Goal: Find contact information: Find contact information

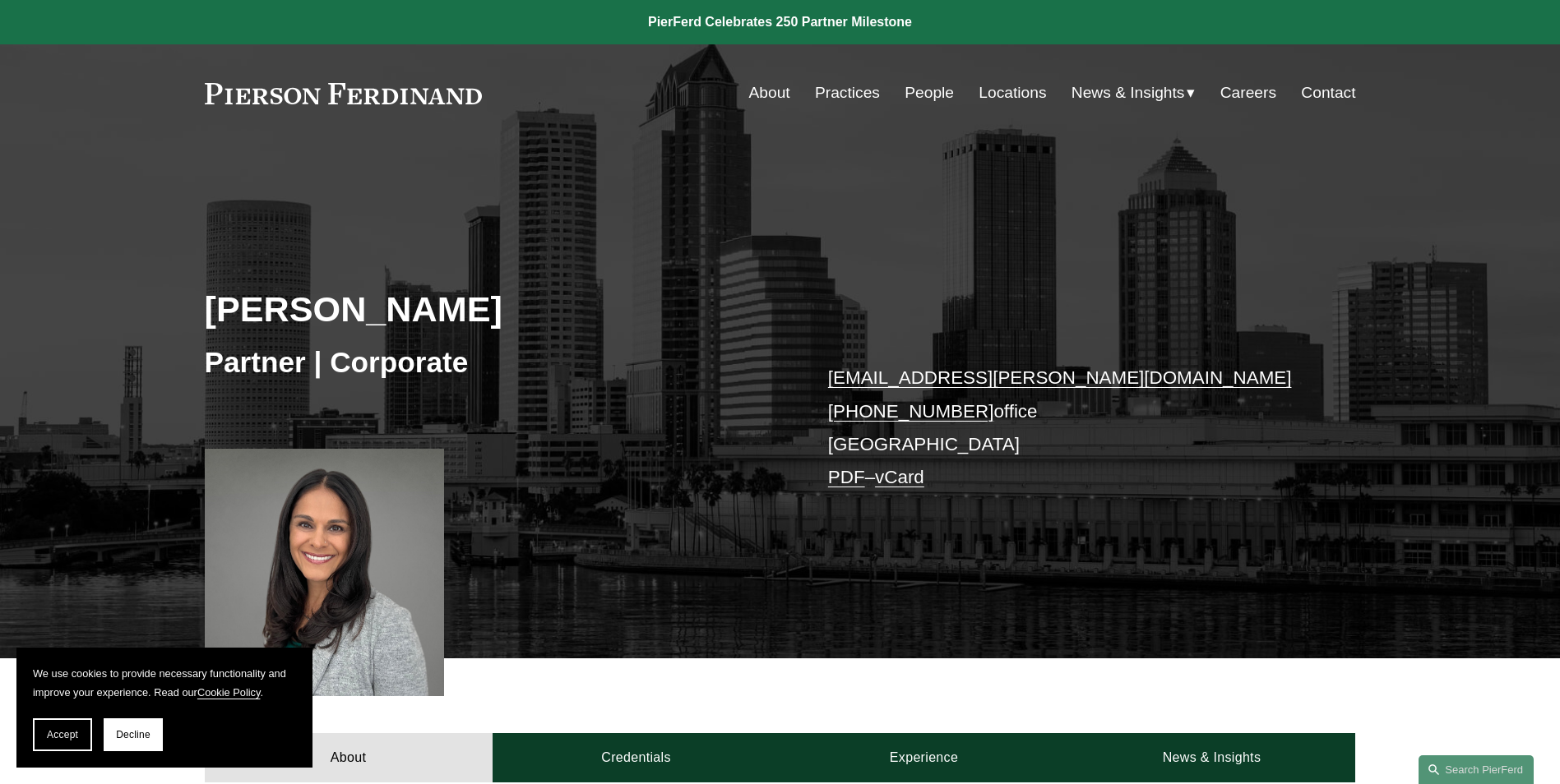
click at [917, 87] on link "People" at bounding box center [928, 93] width 49 height 31
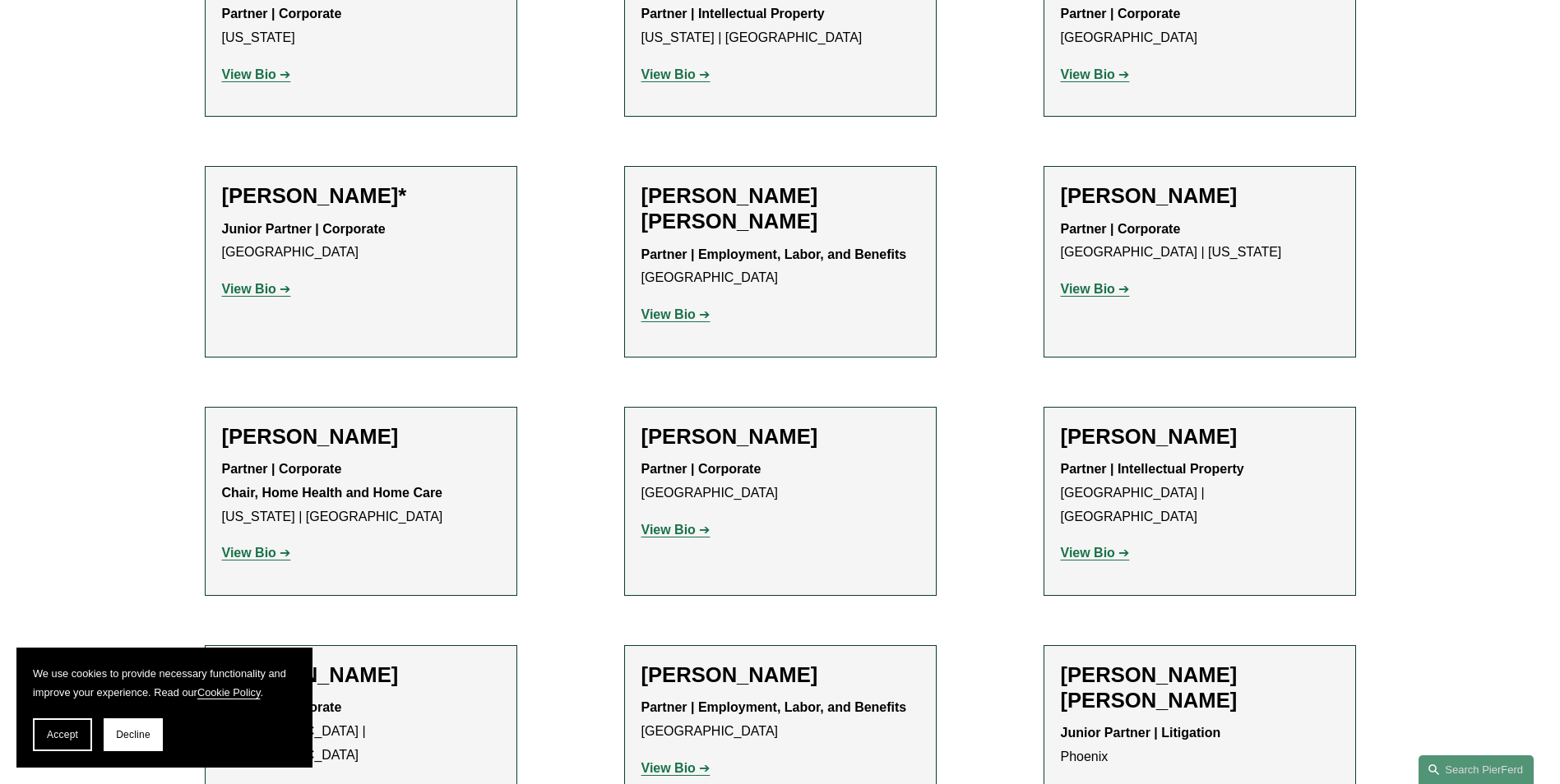
scroll to position [1232, 0]
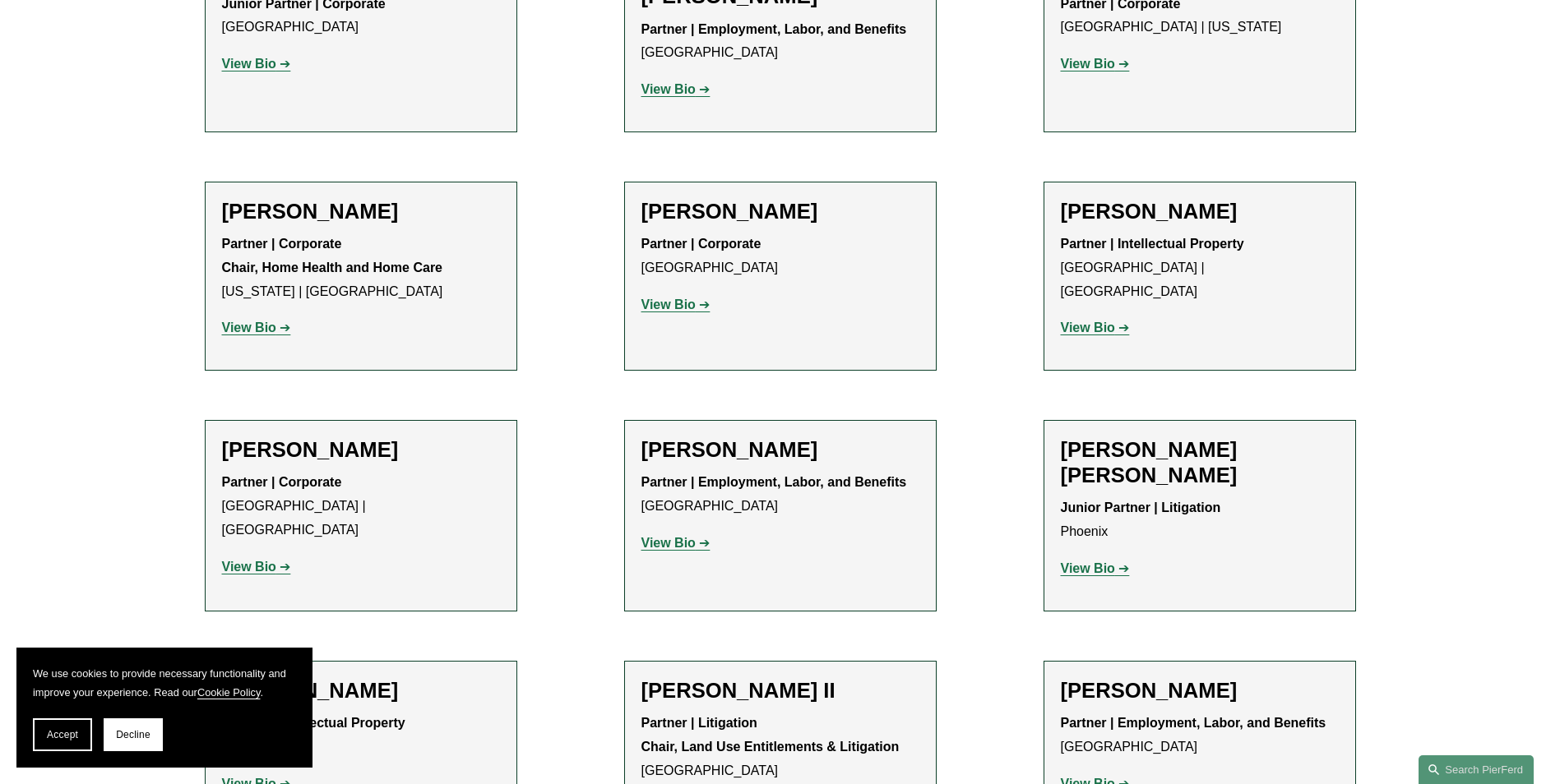
click at [670, 299] on strong "View Bio" at bounding box center [668, 305] width 54 height 14
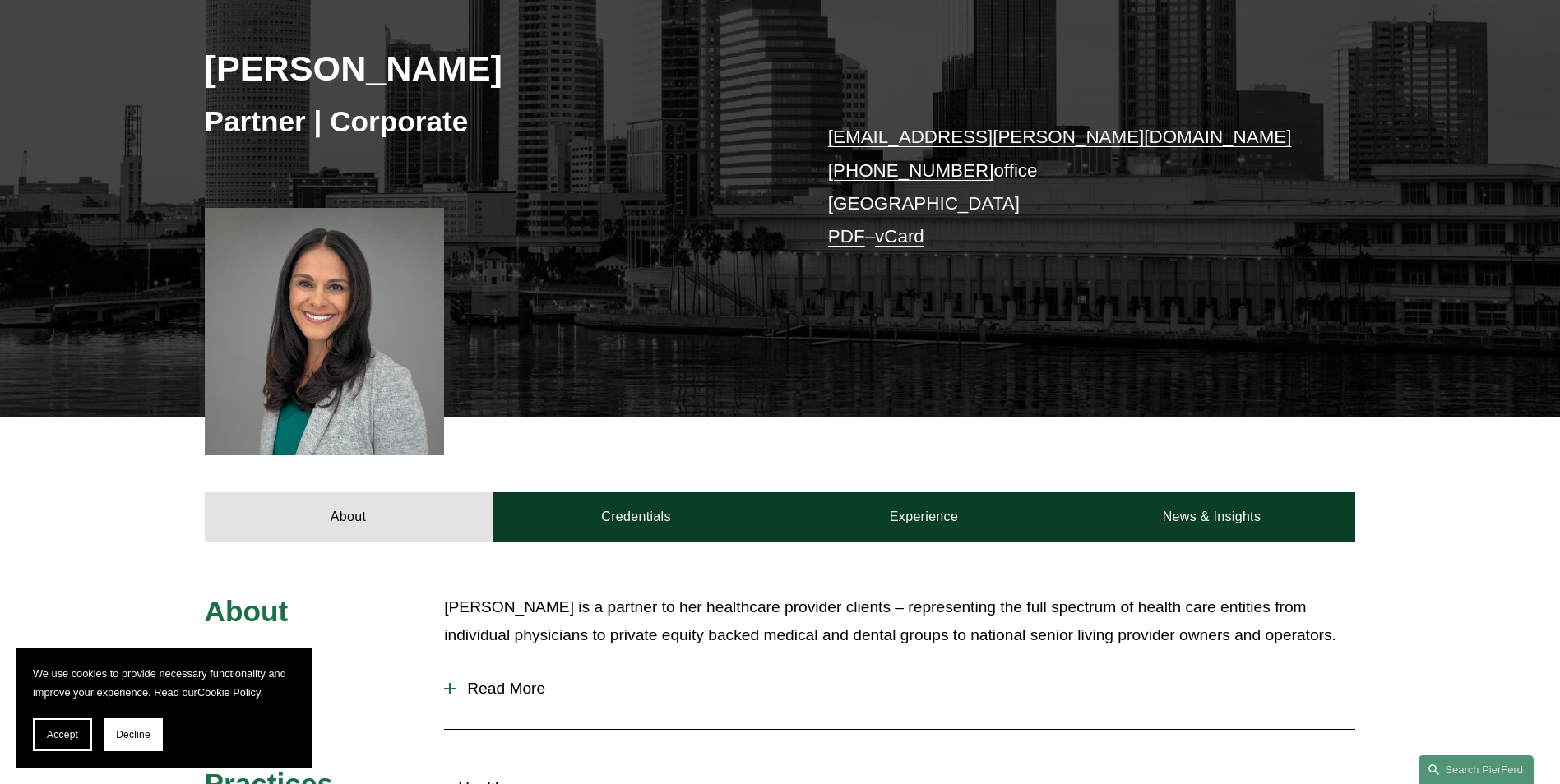
scroll to position [493, 0]
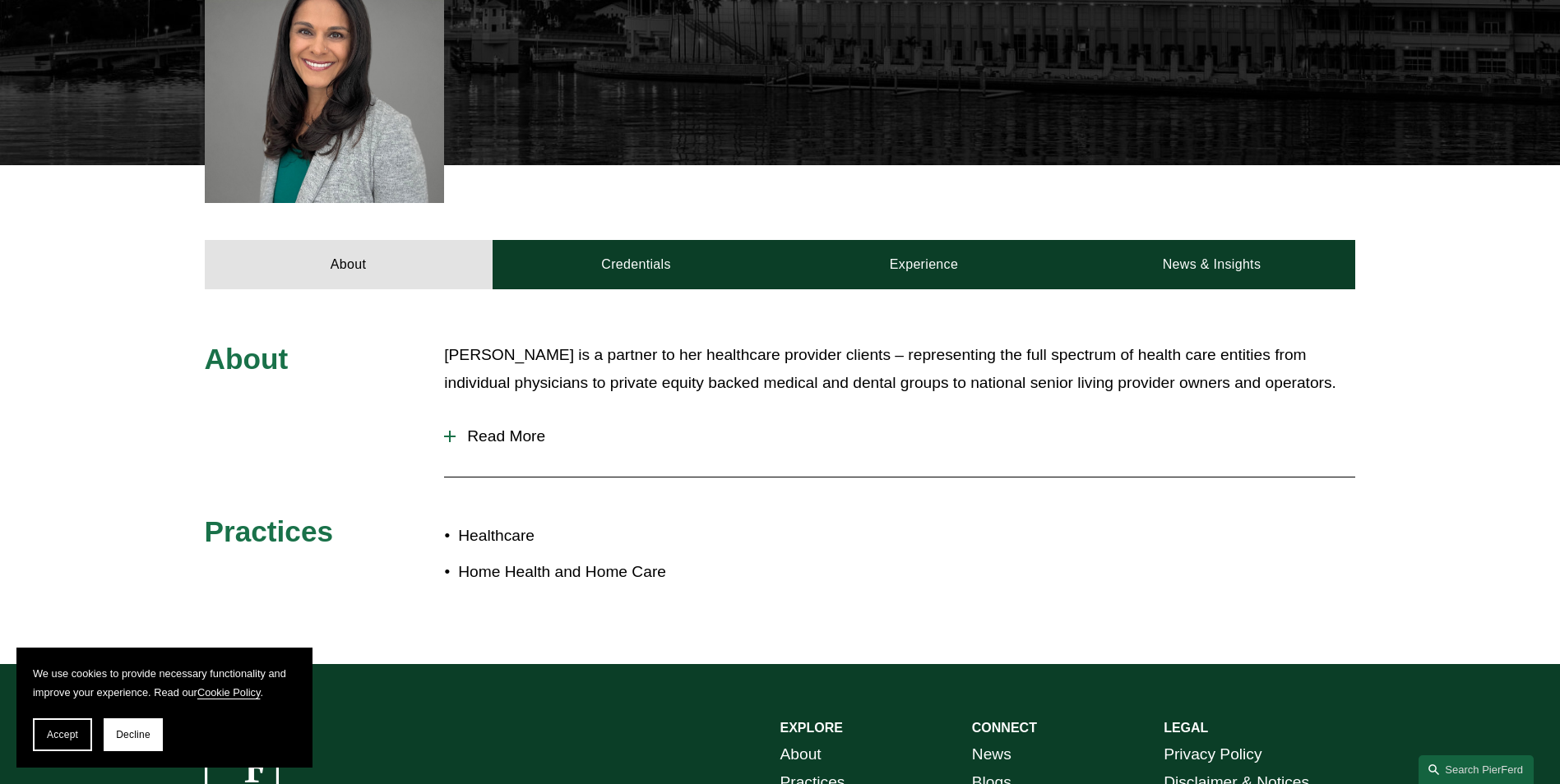
click at [456, 433] on div at bounding box center [450, 436] width 12 height 12
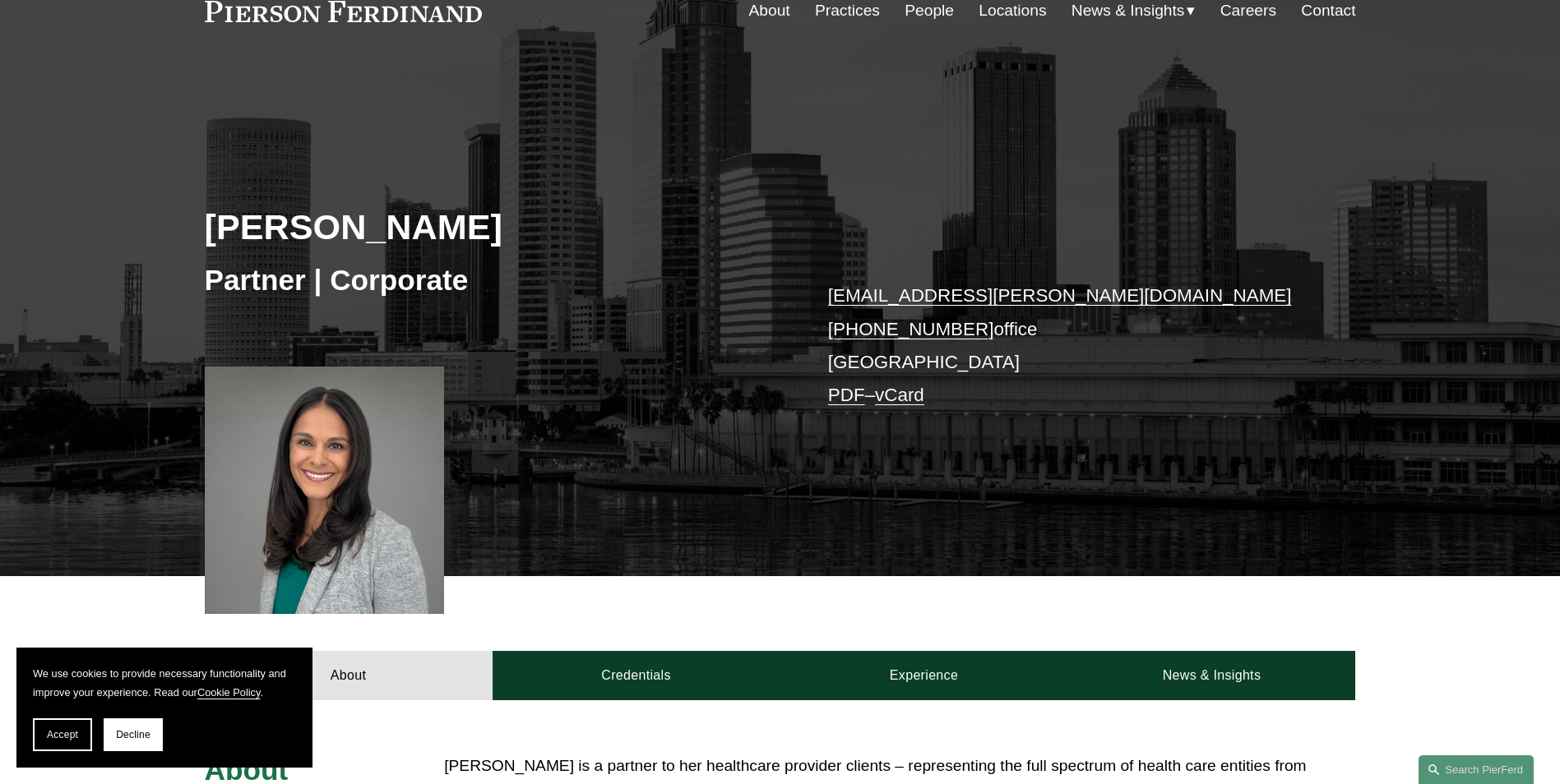
scroll to position [0, 0]
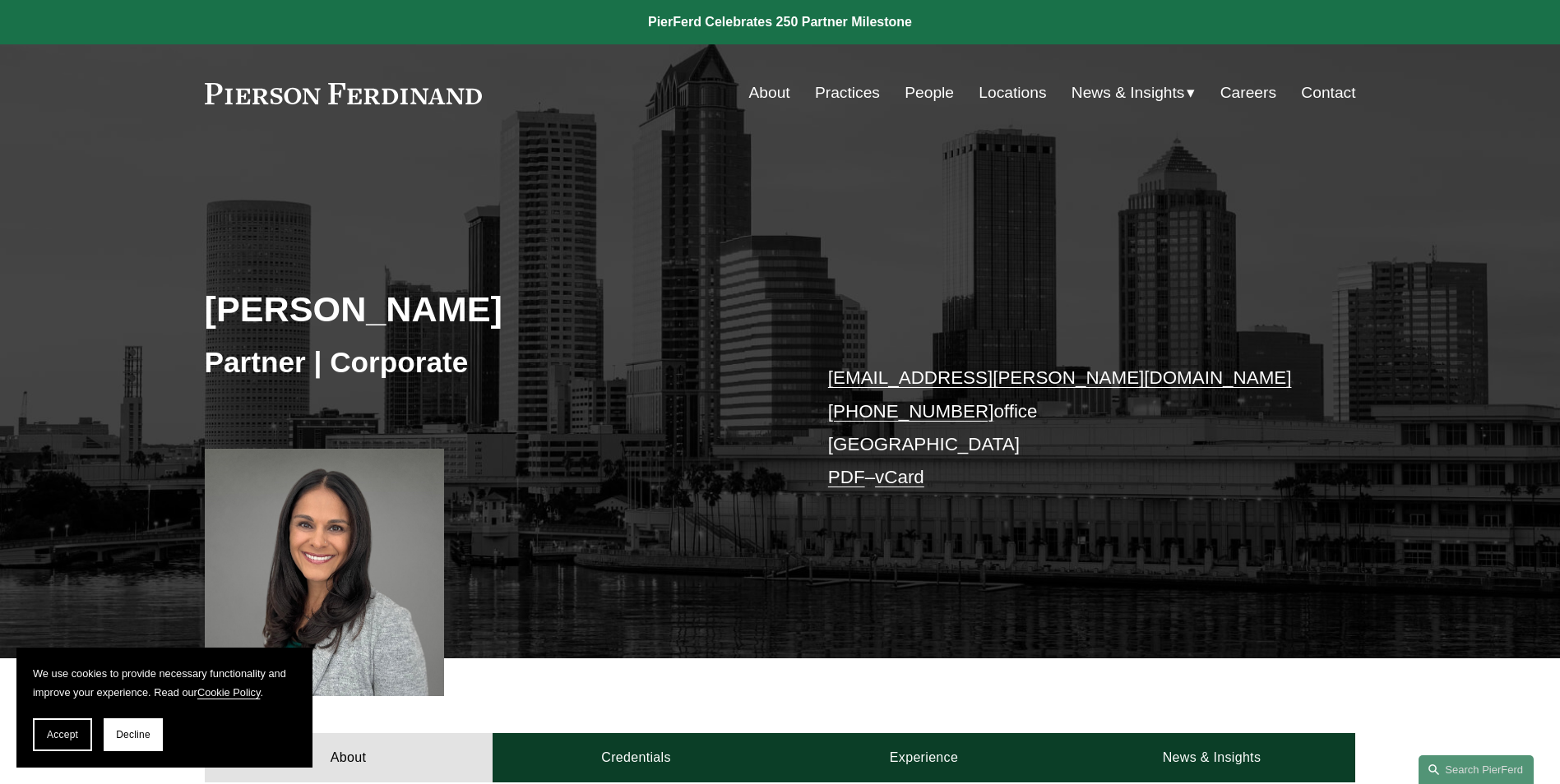
click at [913, 482] on link "vCard" at bounding box center [899, 476] width 49 height 21
click at [846, 481] on link "PDF" at bounding box center [846, 476] width 37 height 21
